Goal: Task Accomplishment & Management: Manage account settings

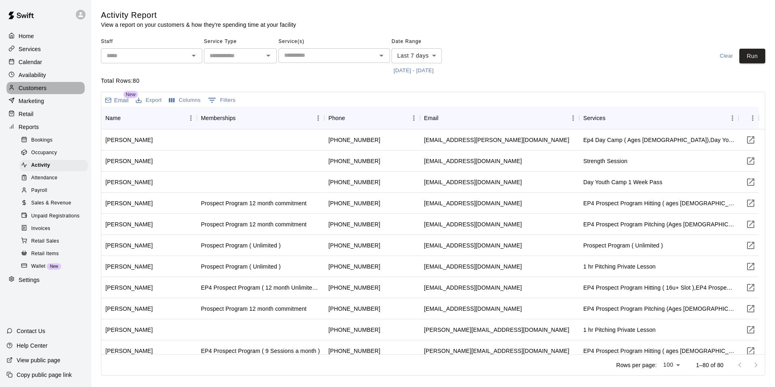
click at [30, 92] on p "Customers" at bounding box center [33, 88] width 28 height 8
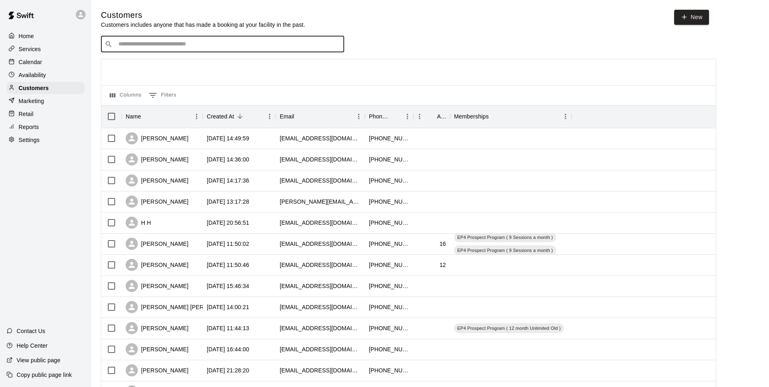
click at [134, 45] on input "Search customers by name or email" at bounding box center [228, 44] width 225 height 8
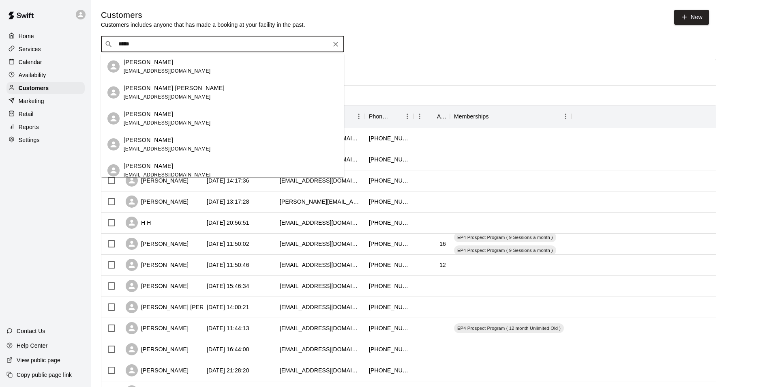
type input "******"
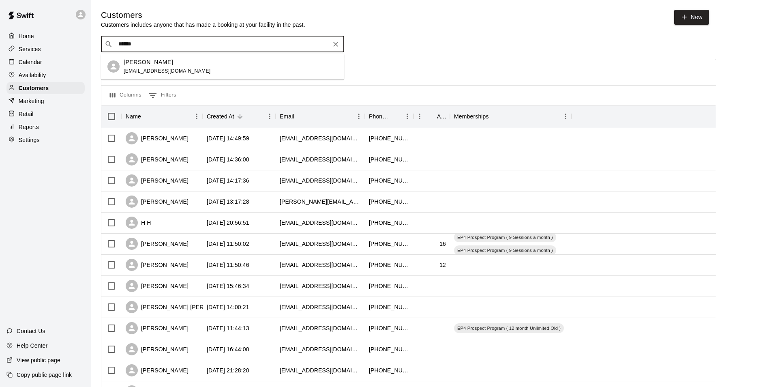
click at [150, 62] on p "[PERSON_NAME]" at bounding box center [148, 62] width 49 height 9
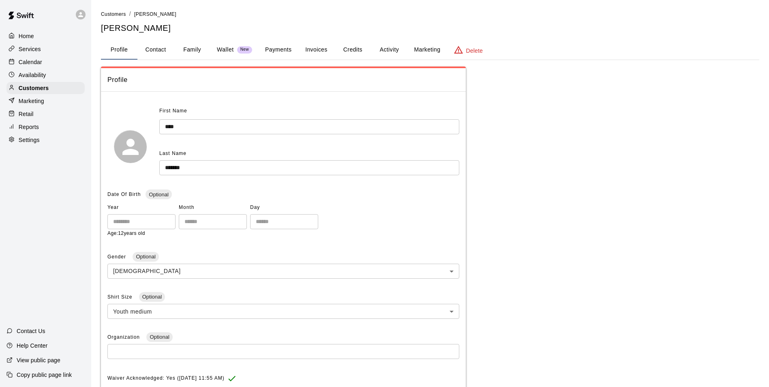
click at [154, 48] on button "Contact" at bounding box center [155, 49] width 36 height 19
select select "**"
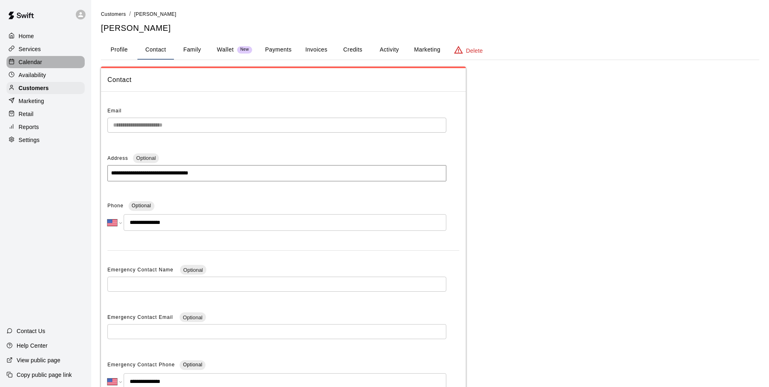
click at [42, 58] on div "Calendar" at bounding box center [45, 62] width 78 height 12
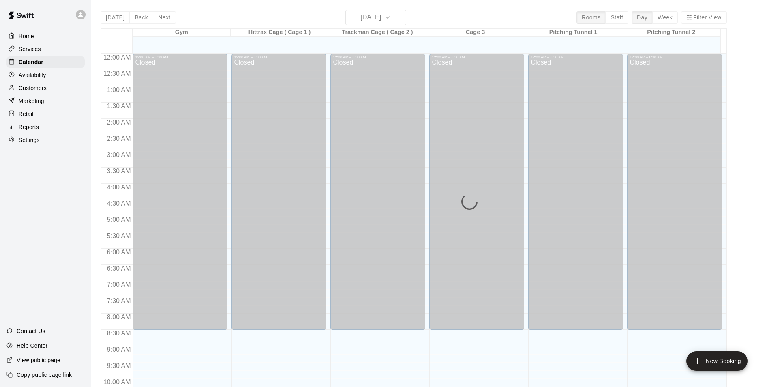
scroll to position [294, 0]
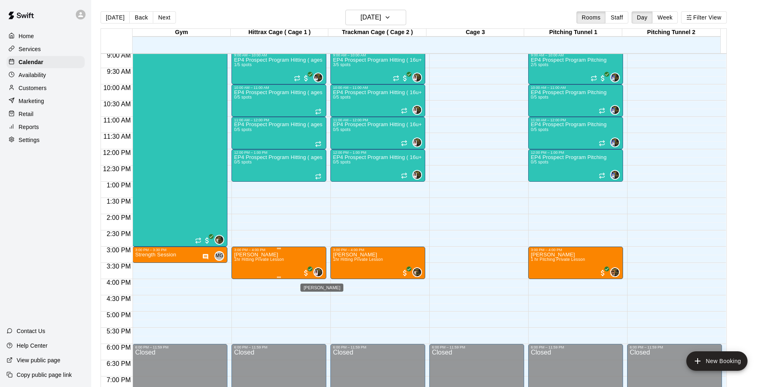
click at [315, 269] on div "Roldani Baldwin" at bounding box center [318, 272] width 10 height 10
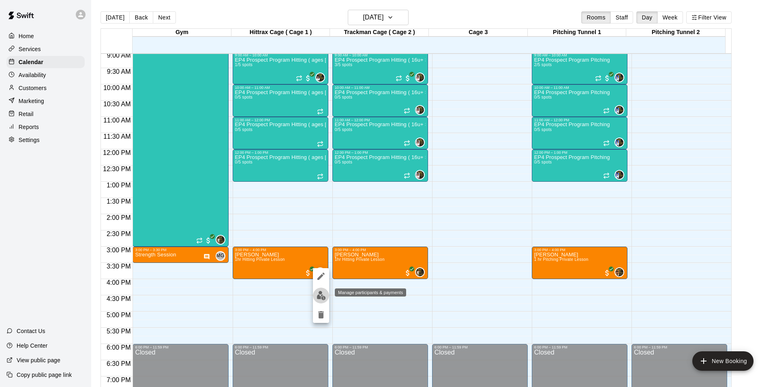
click at [320, 295] on img "edit" at bounding box center [321, 295] width 9 height 9
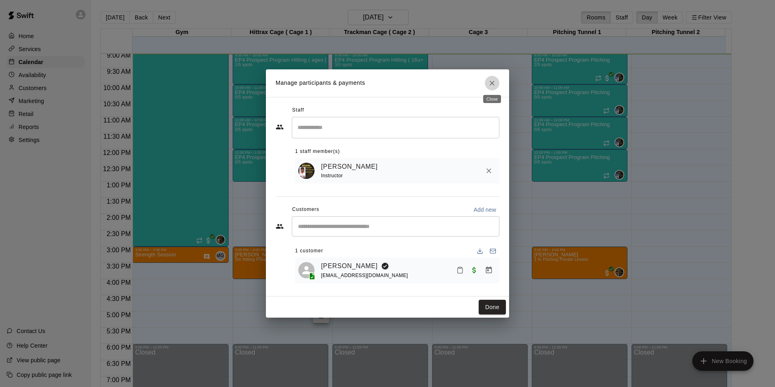
click at [495, 84] on icon "Close" at bounding box center [492, 83] width 8 height 8
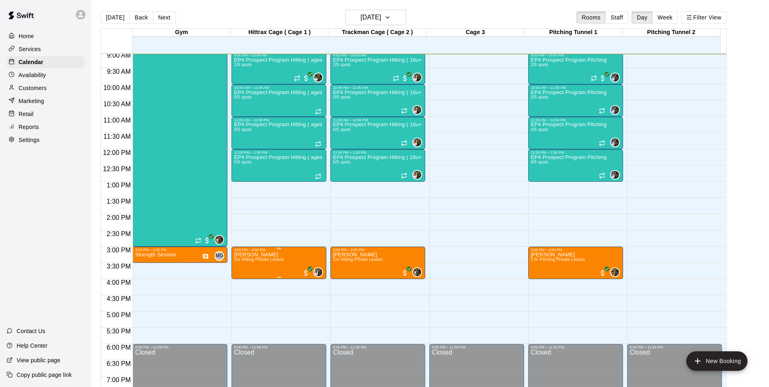
click at [266, 259] on span "1hr Hitting Private Lesson" at bounding box center [259, 259] width 50 height 4
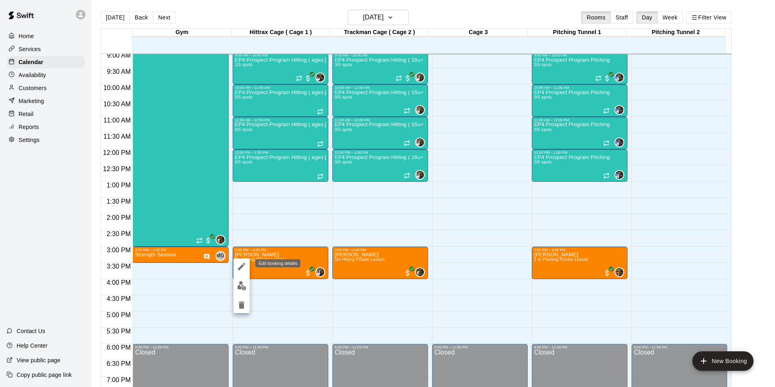
click at [240, 265] on icon "edit" at bounding box center [242, 267] width 10 height 10
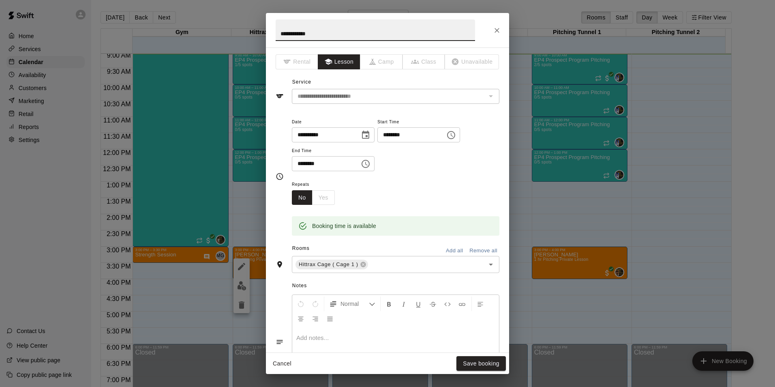
click at [394, 135] on input "********" at bounding box center [408, 134] width 62 height 15
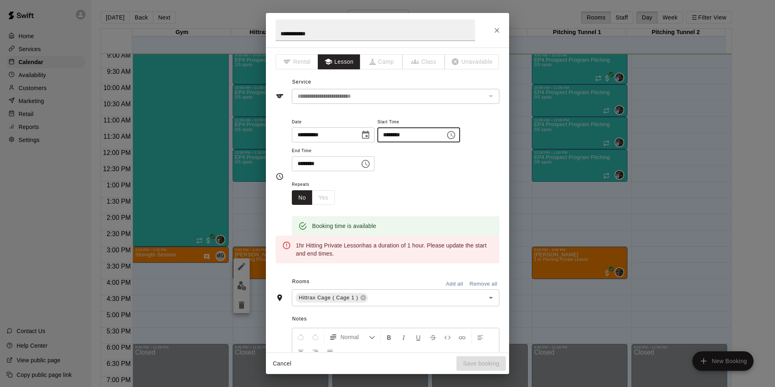
type input "********"
click at [294, 161] on input "********" at bounding box center [323, 163] width 62 height 15
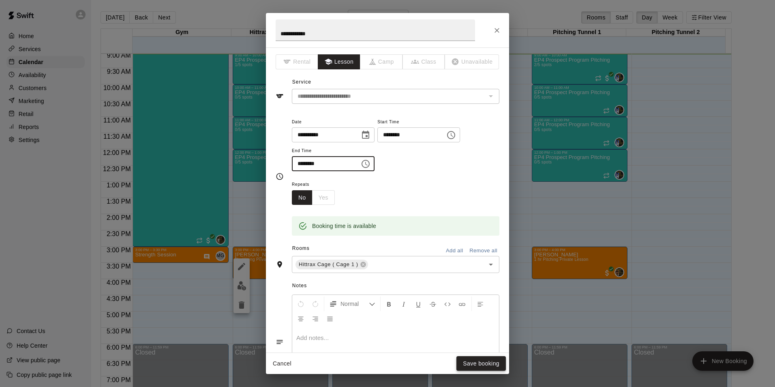
type input "********"
click at [488, 361] on button "Save booking" at bounding box center [481, 363] width 49 height 15
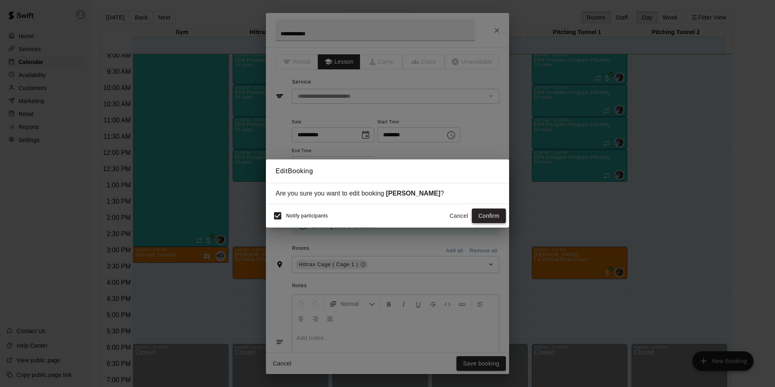
click at [500, 214] on button "Confirm" at bounding box center [489, 215] width 34 height 15
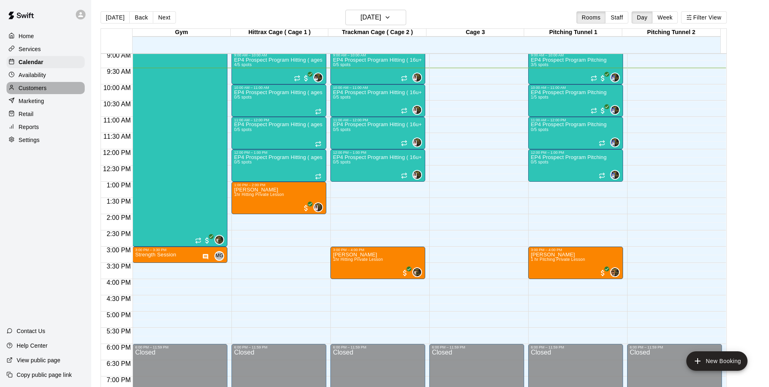
click at [33, 89] on p "Customers" at bounding box center [33, 88] width 28 height 8
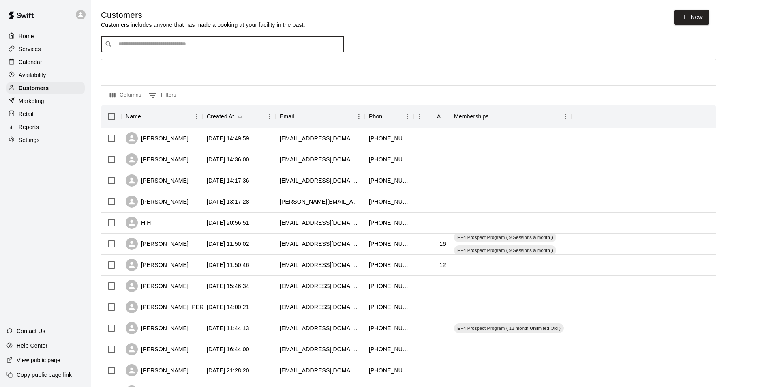
click at [118, 47] on input "Search customers by name or email" at bounding box center [228, 44] width 225 height 8
type input "*****"
click at [143, 64] on p "[PERSON_NAME]" at bounding box center [148, 62] width 49 height 9
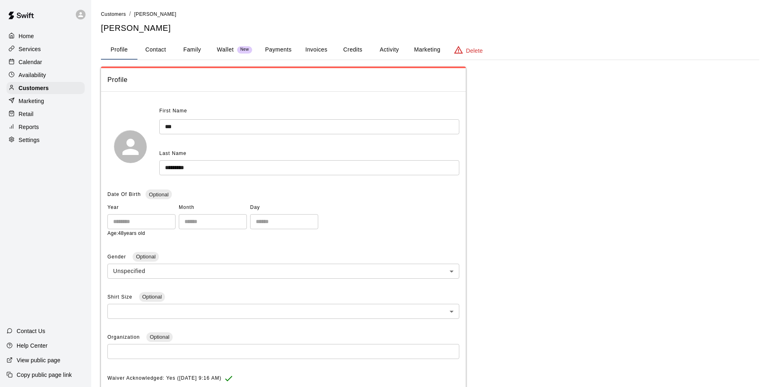
click at [164, 51] on button "Contact" at bounding box center [155, 49] width 36 height 19
select select "**"
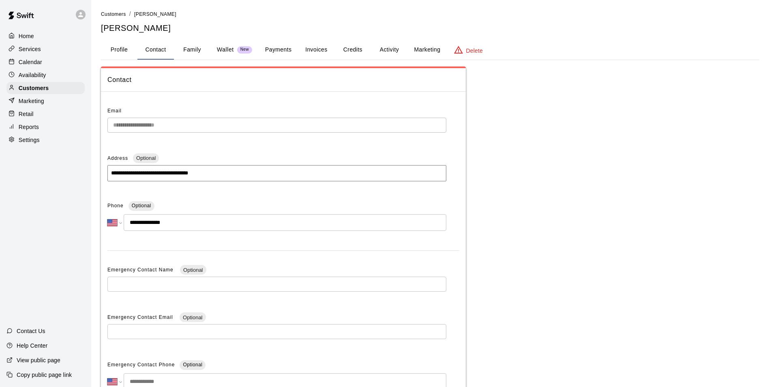
scroll to position [77, 0]
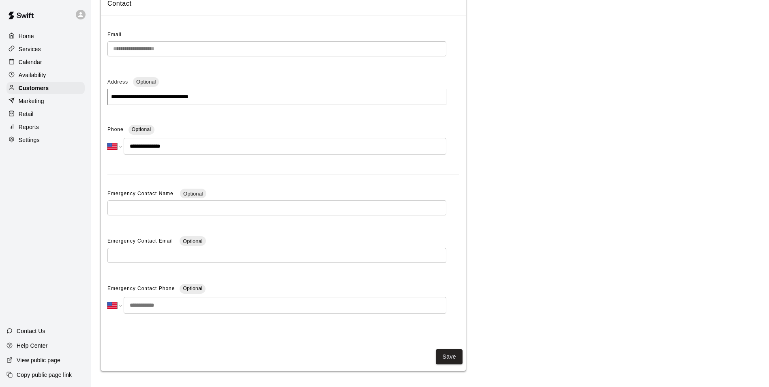
click at [200, 77] on div "Address Optional" at bounding box center [276, 82] width 339 height 13
click at [169, 60] on div "**********" at bounding box center [276, 51] width 339 height 21
click at [26, 60] on p "Calendar" at bounding box center [31, 62] width 24 height 8
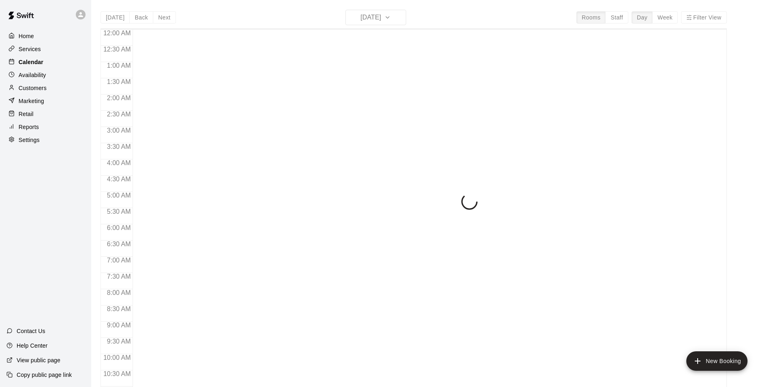
scroll to position [313, 0]
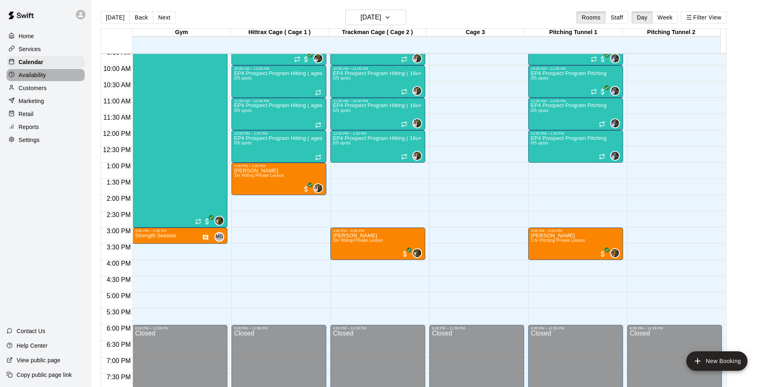
click at [34, 73] on p "Availability" at bounding box center [33, 75] width 28 height 8
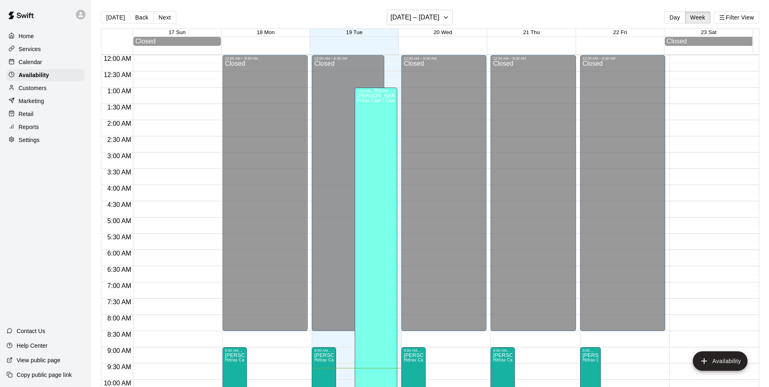
click at [366, 145] on div "[PERSON_NAME] Hittrax Cage ( Cage 1 ), Trackman Cage ( Cage 2 ), Cage 3" at bounding box center [376, 286] width 38 height 387
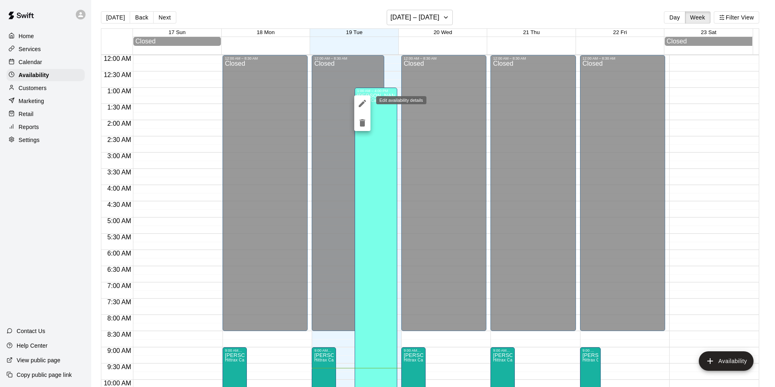
click at [362, 103] on icon "edit" at bounding box center [362, 103] width 7 height 7
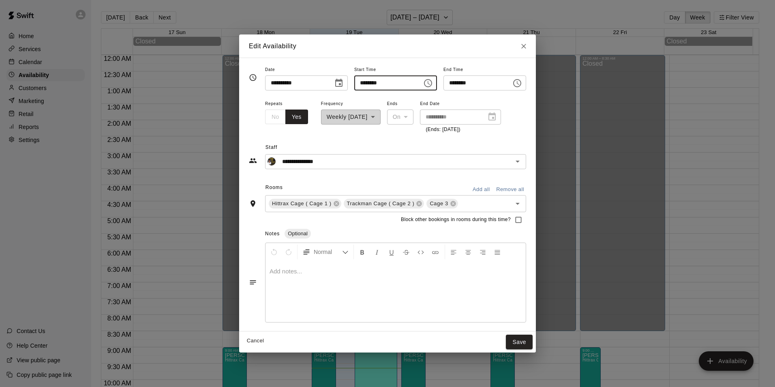
click at [377, 81] on input "********" at bounding box center [385, 82] width 62 height 15
type input "********"
click at [530, 341] on button "Save" at bounding box center [519, 341] width 27 height 15
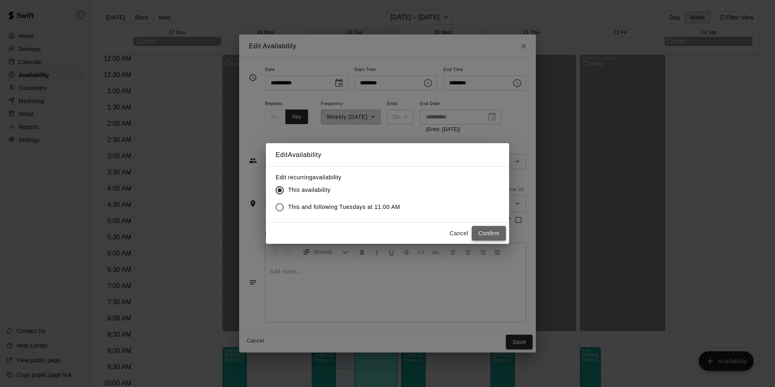
click at [484, 232] on button "Confirm" at bounding box center [489, 233] width 34 height 15
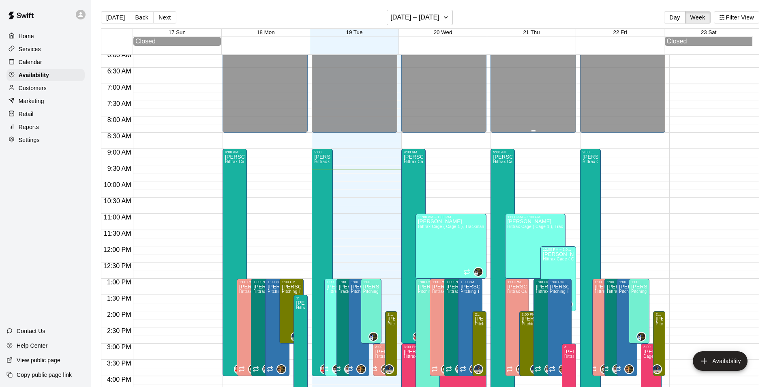
scroll to position [243, 0]
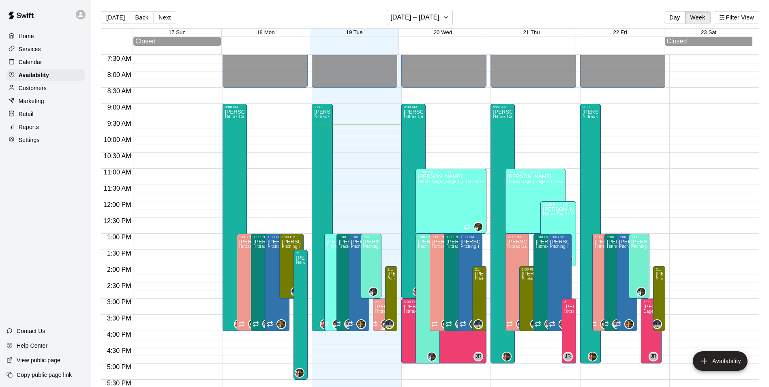
click at [373, 306] on div "3:00 PM – 4:00 PM [PERSON_NAME] Hittrax Cage ( Cage 1 ), Trackman Cage ( Cage 2…" at bounding box center [383, 314] width 21 height 32
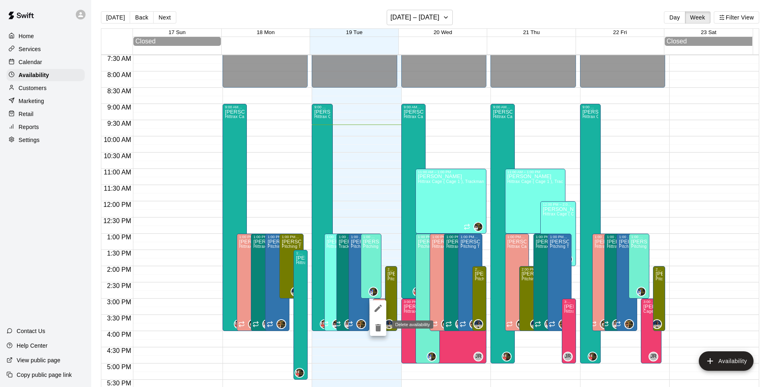
click at [380, 327] on icon "delete" at bounding box center [378, 327] width 6 height 7
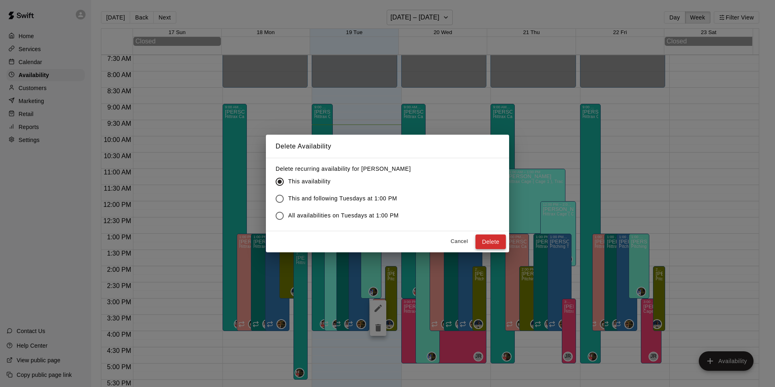
click at [493, 237] on button "Delete" at bounding box center [491, 241] width 30 height 15
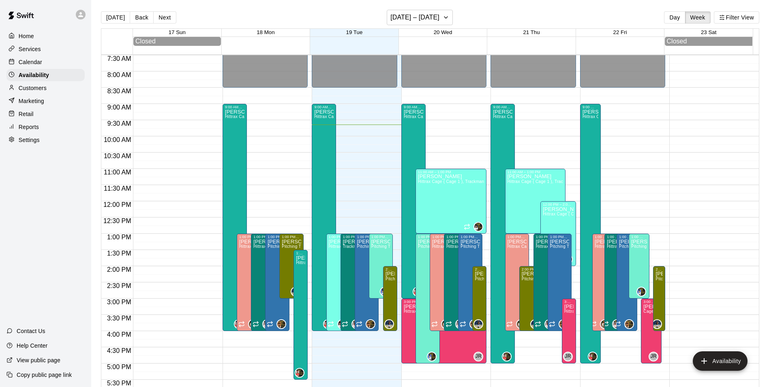
click at [24, 60] on p "Calendar" at bounding box center [31, 62] width 24 height 8
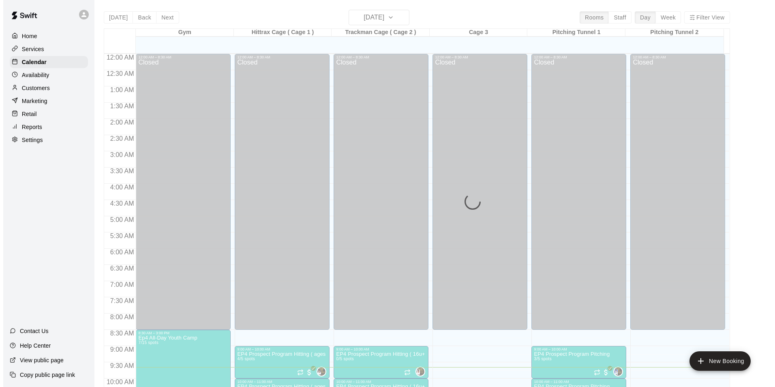
scroll to position [313, 0]
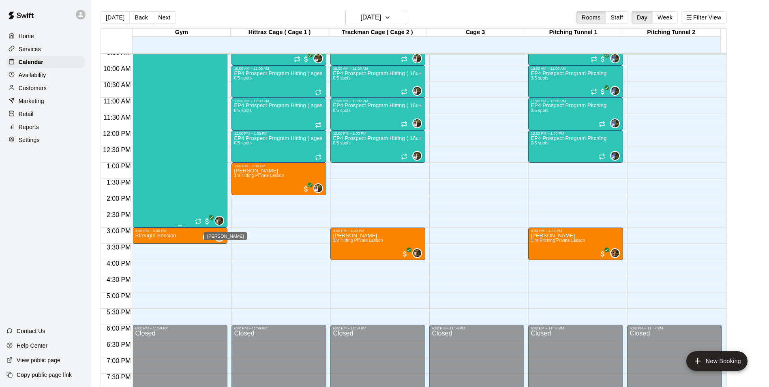
click at [219, 218] on img "Melvin Garcia" at bounding box center [219, 221] width 8 height 8
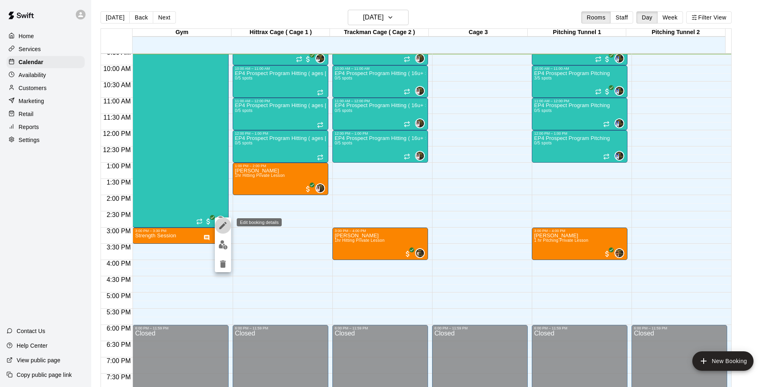
click at [221, 226] on icon "edit" at bounding box center [222, 225] width 7 height 7
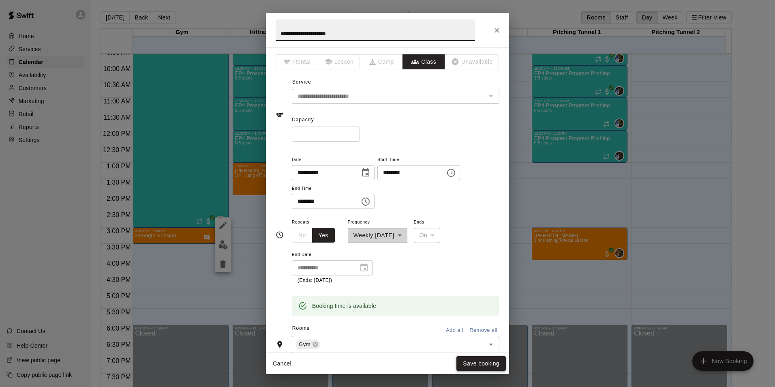
click at [479, 363] on button "Save booking" at bounding box center [481, 363] width 49 height 15
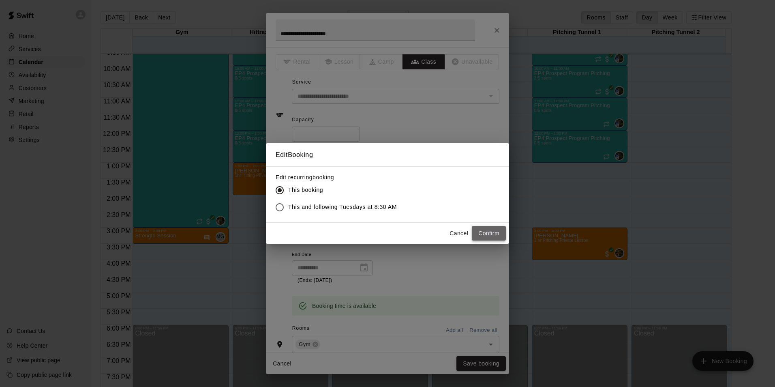
click at [493, 233] on button "Confirm" at bounding box center [489, 233] width 34 height 15
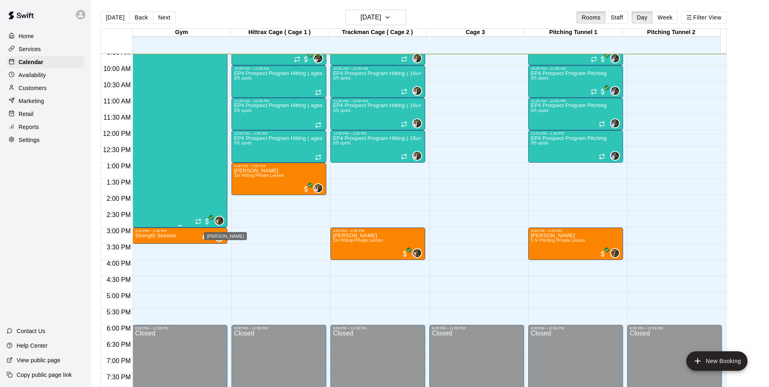
click at [218, 220] on img "Melvin Garcia" at bounding box center [219, 221] width 8 height 8
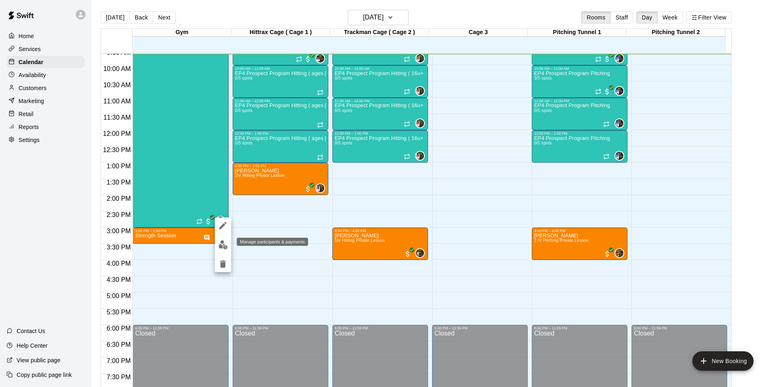
click at [223, 244] on img "edit" at bounding box center [223, 244] width 9 height 9
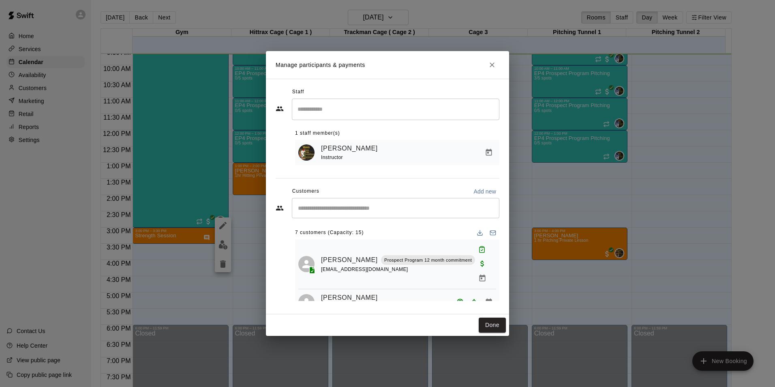
click at [317, 107] on input "Search staff" at bounding box center [396, 109] width 200 height 14
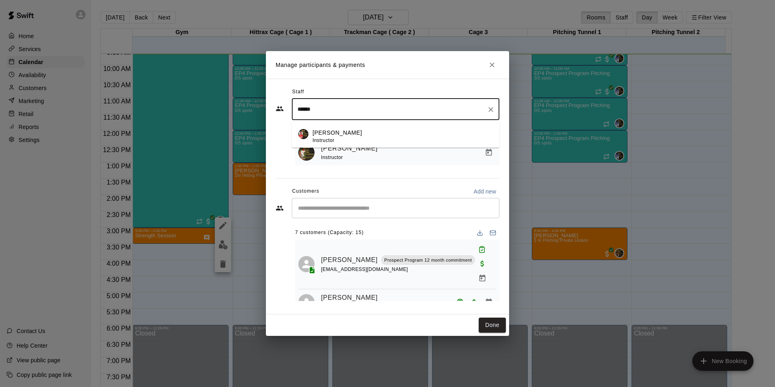
click at [324, 129] on p "[PERSON_NAME]" at bounding box center [337, 133] width 49 height 9
type input "******"
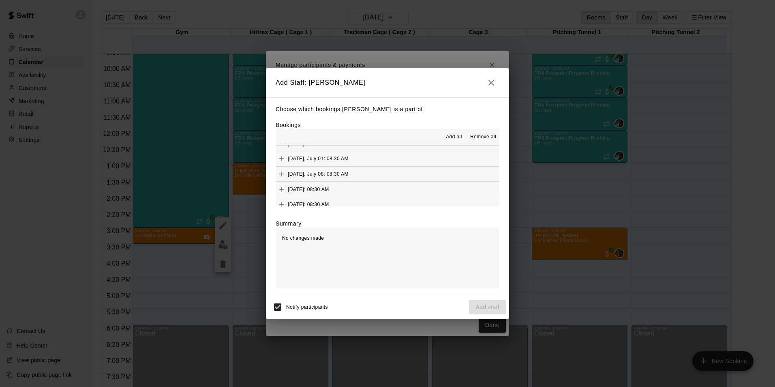
scroll to position [107, 0]
click at [279, 182] on icon "Add" at bounding box center [282, 183] width 8 height 8
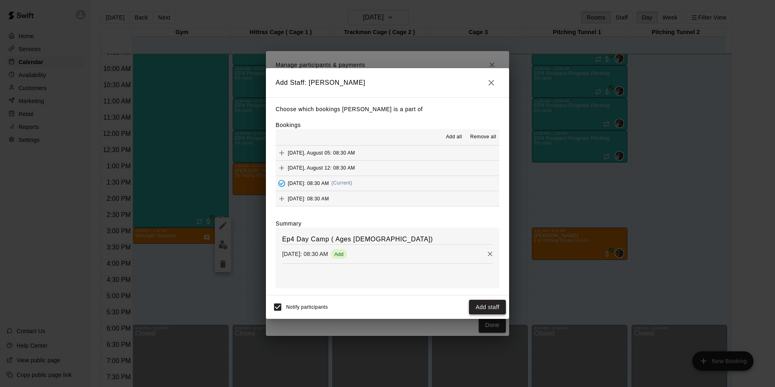
click at [494, 308] on button "Add staff" at bounding box center [487, 307] width 37 height 15
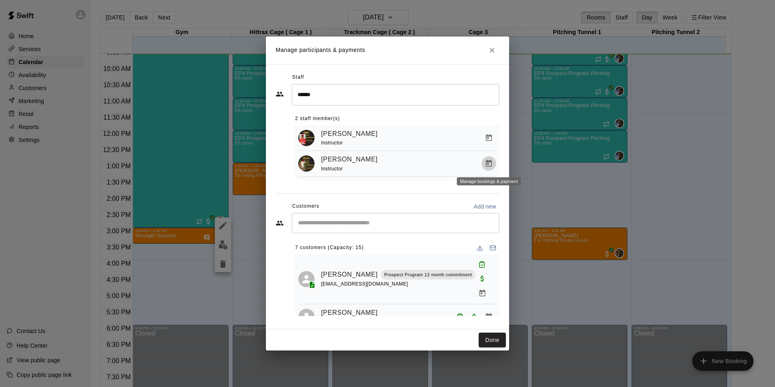
click at [488, 163] on icon "Manage bookings & payment" at bounding box center [489, 163] width 8 height 8
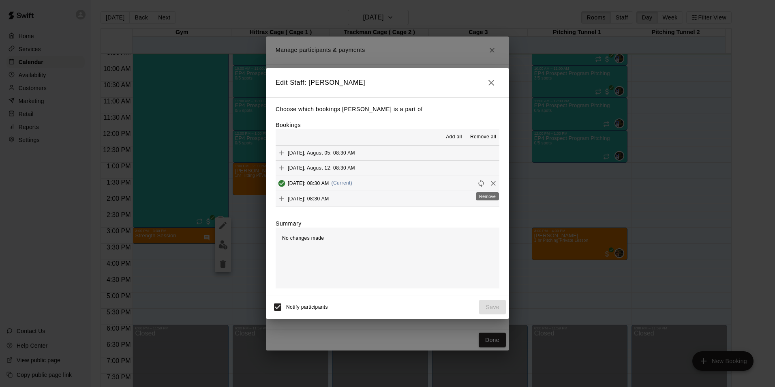
click at [491, 183] on icon "Remove" at bounding box center [493, 183] width 5 height 5
click at [495, 308] on button "Save" at bounding box center [492, 307] width 27 height 15
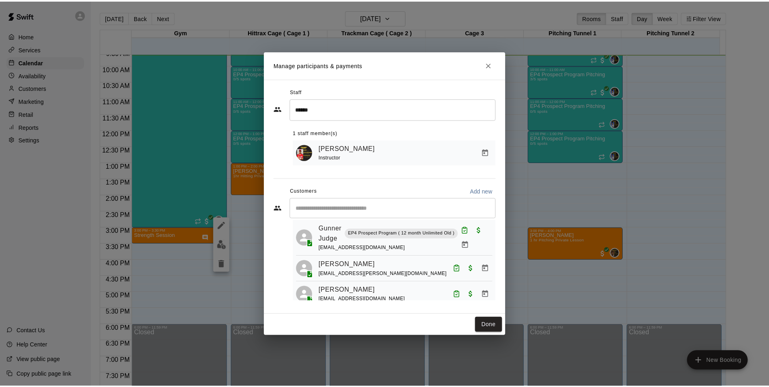
scroll to position [151, 0]
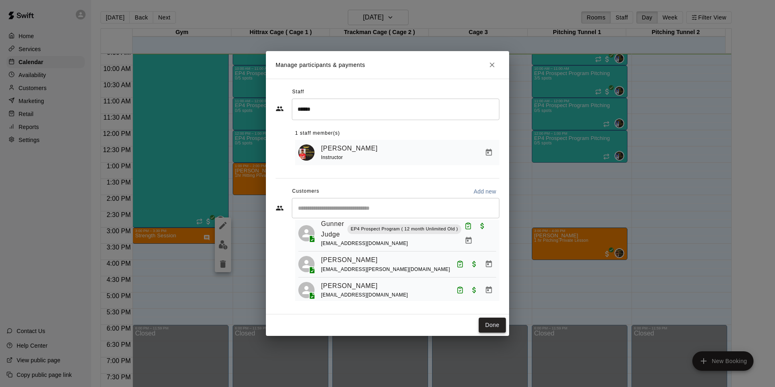
click at [489, 324] on button "Done" at bounding box center [492, 324] width 27 height 15
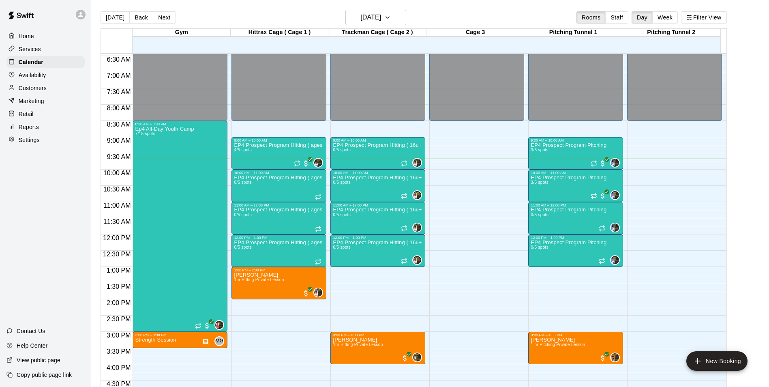
scroll to position [243, 0]
